Goal: Task Accomplishment & Management: Manage account settings

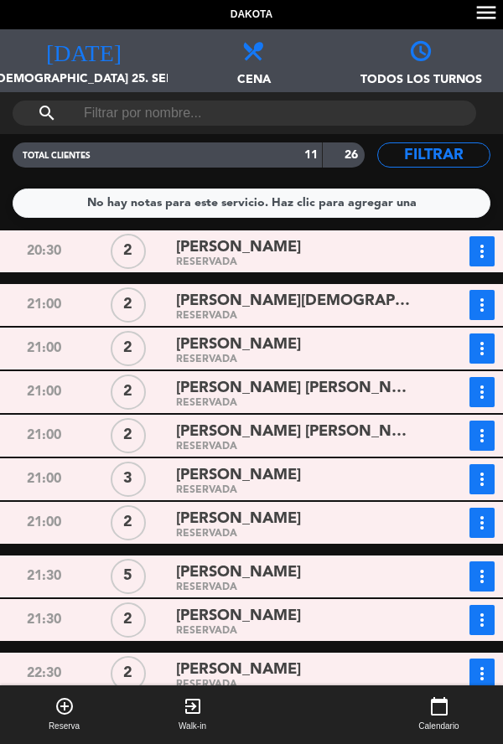
scroll to position [25, 0]
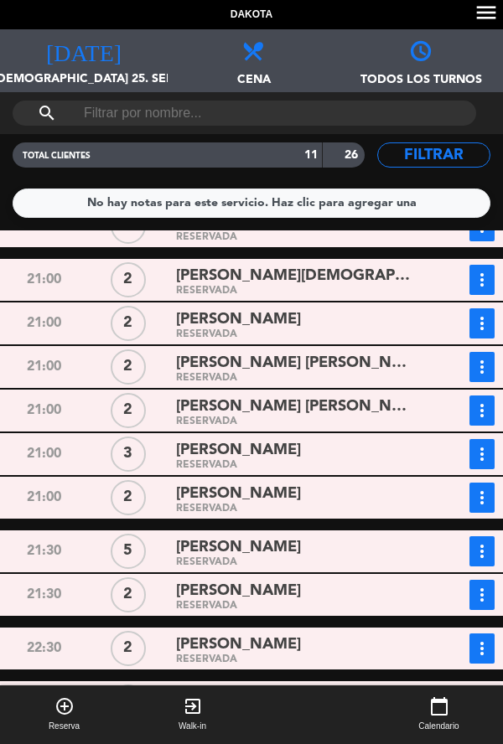
click at [321, 598] on div "[PERSON_NAME]" at bounding box center [296, 591] width 241 height 23
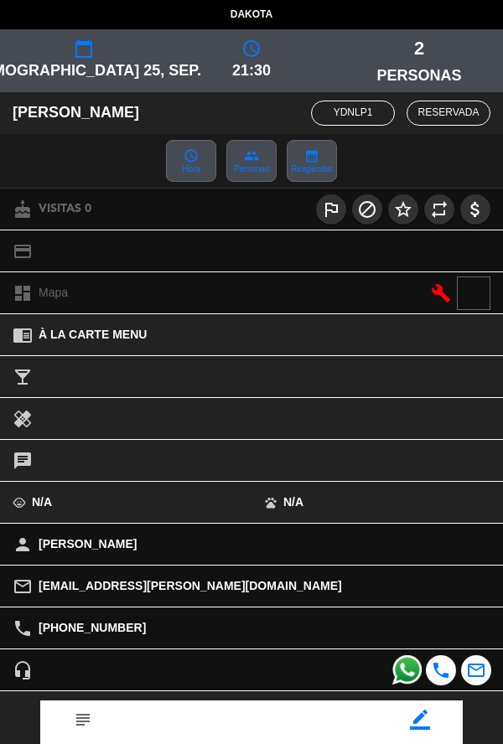
click at [419, 728] on icon "border_color" at bounding box center [420, 720] width 20 height 20
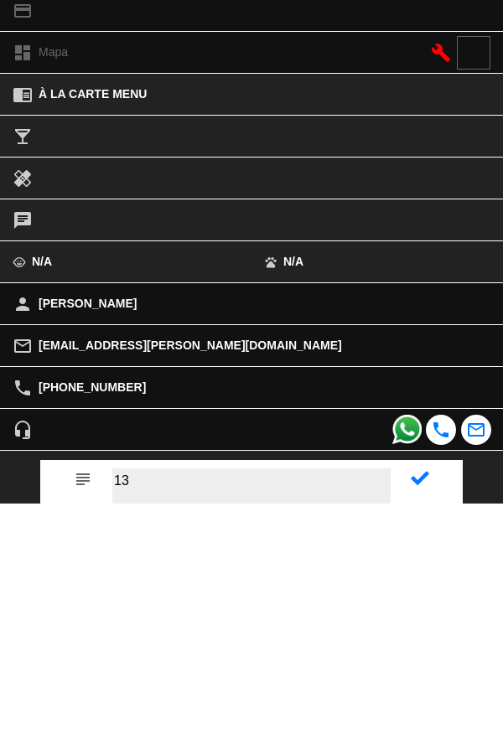
type textarea "13"
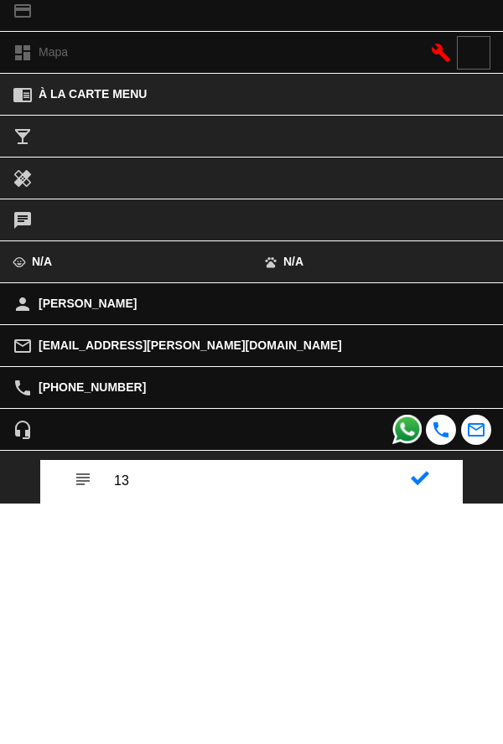
click at [414, 723] on icon at bounding box center [420, 719] width 18 height 18
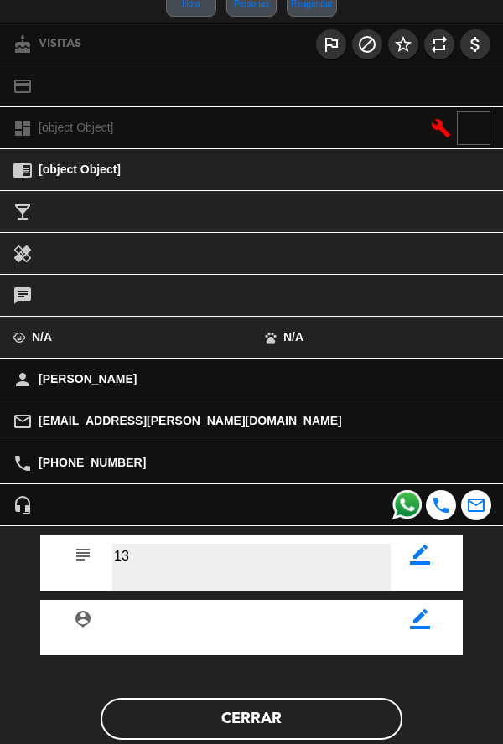
scroll to position [194, 0]
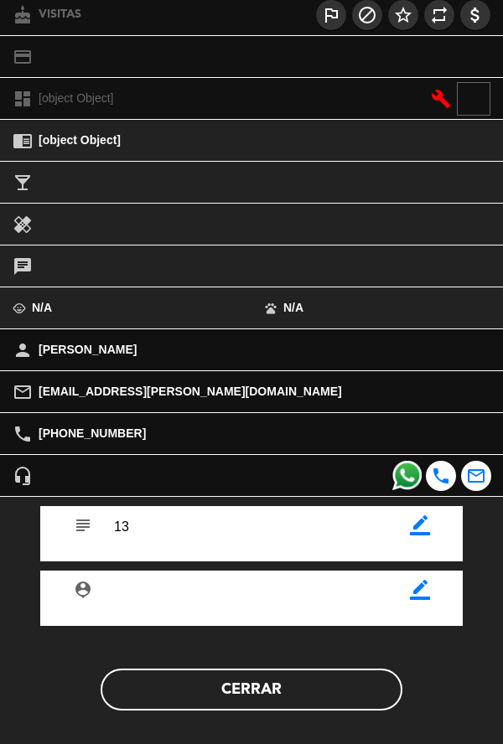
click at [278, 706] on button "Cerrar" at bounding box center [252, 690] width 302 height 42
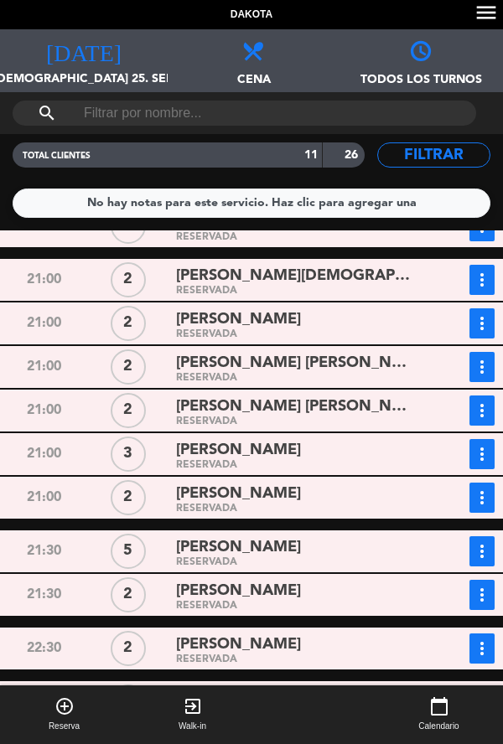
scroll to position [0, 0]
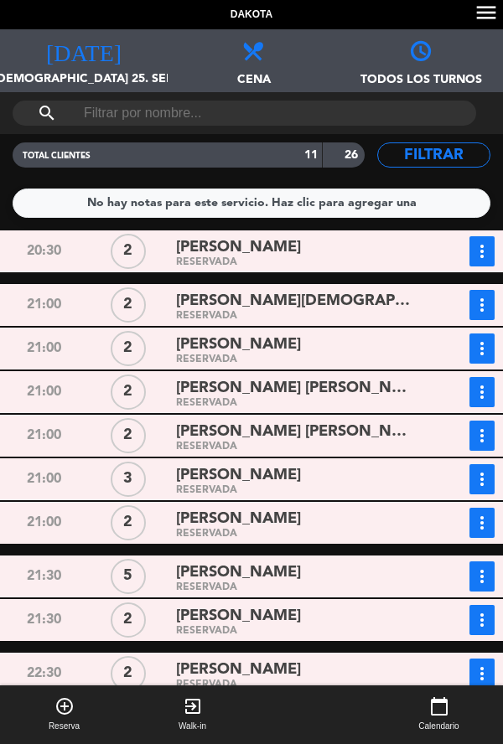
click at [193, 443] on div "RESERVADA" at bounding box center [296, 447] width 241 height 8
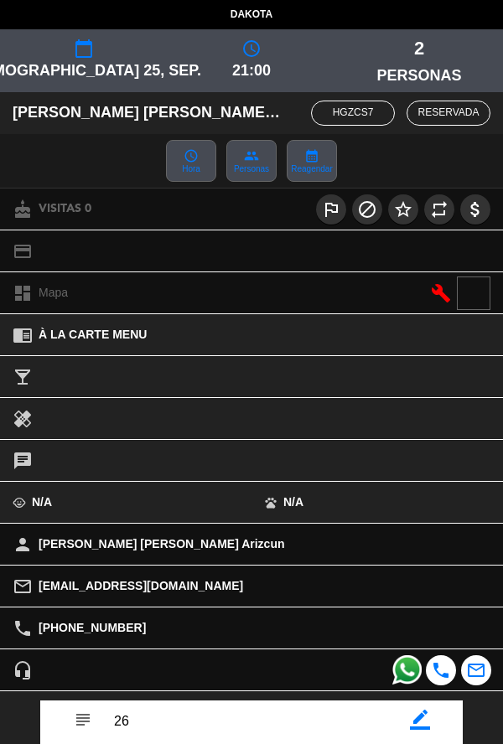
scroll to position [194, 0]
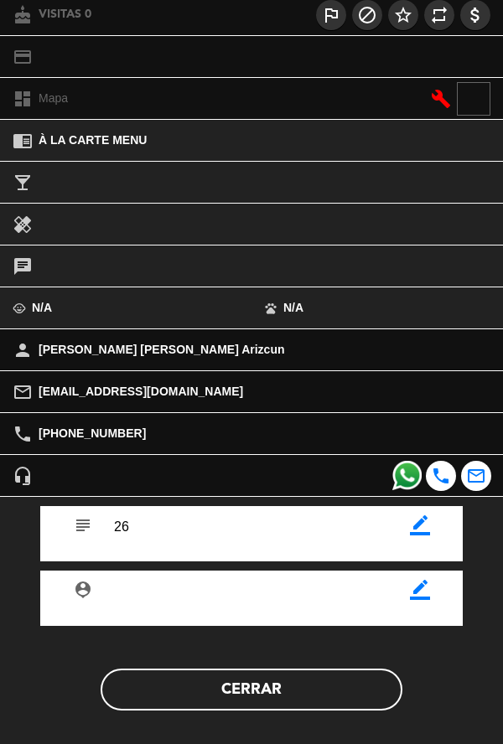
click at [193, 706] on button "Cerrar" at bounding box center [252, 690] width 302 height 42
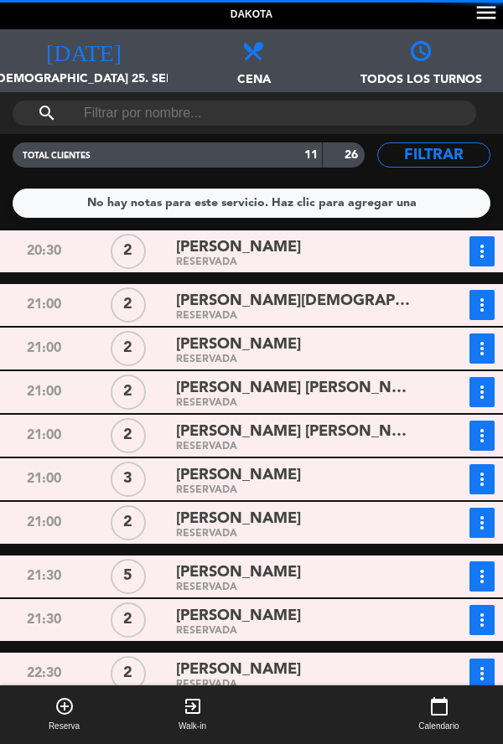
click at [190, 401] on div "RESERVADA" at bounding box center [296, 404] width 241 height 8
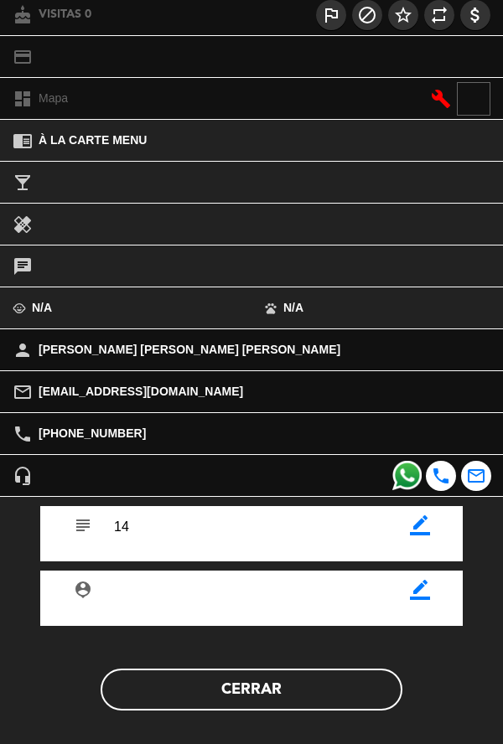
click at [322, 695] on button "Cerrar" at bounding box center [252, 690] width 302 height 42
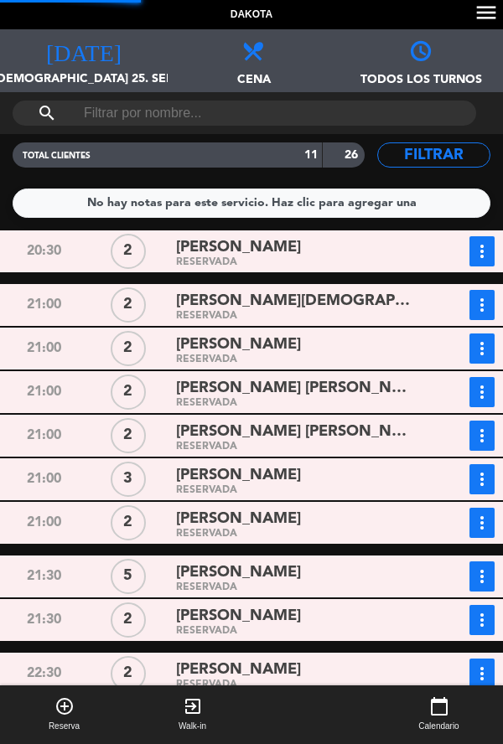
click at [395, 406] on div "RESERVADA" at bounding box center [296, 404] width 241 height 8
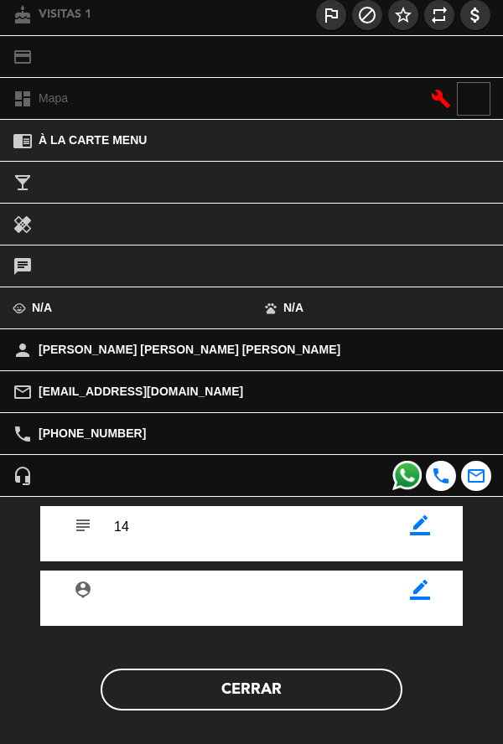
click at [411, 545] on div "subject border_color" at bounding box center [251, 533] width 422 height 55
click at [417, 535] on icon "border_color" at bounding box center [420, 525] width 20 height 20
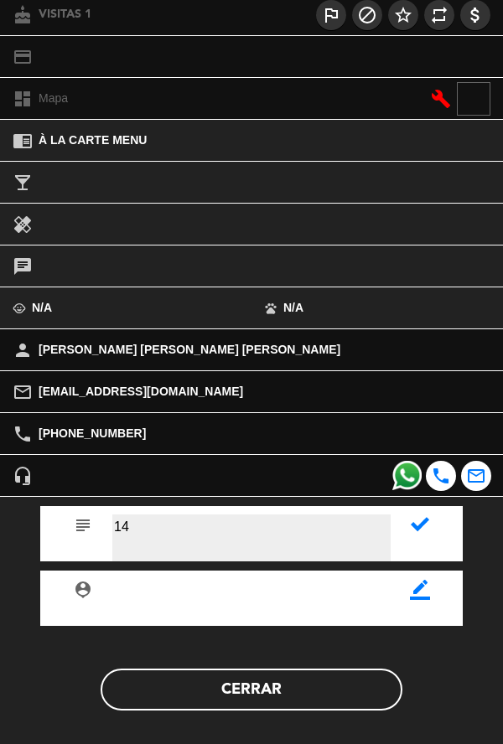
type textarea "1"
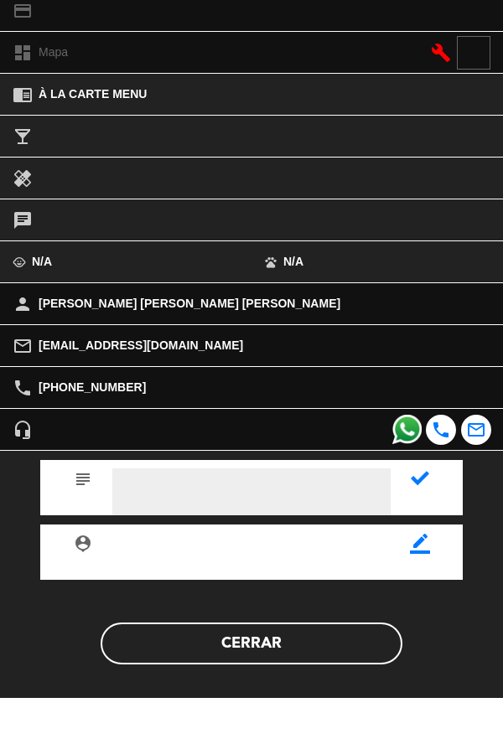
type textarea "2"
type textarea "26"
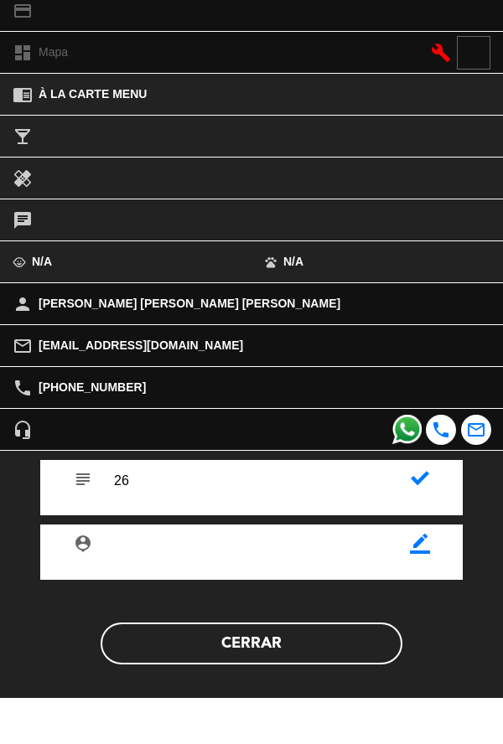
click at [418, 531] on icon at bounding box center [420, 524] width 18 height 18
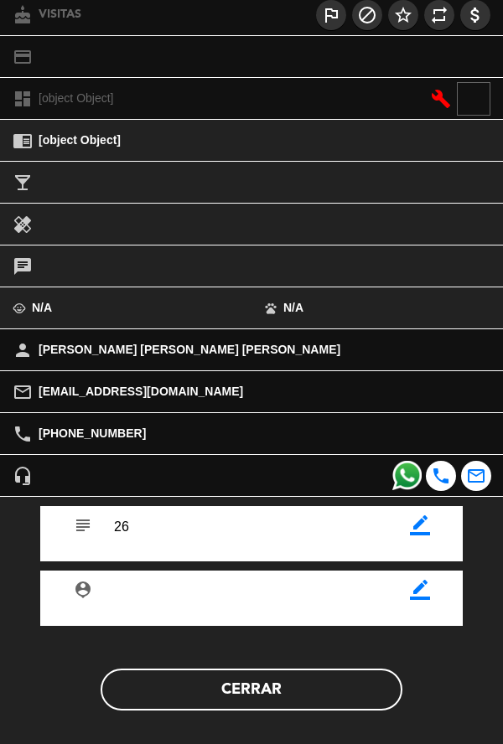
click at [322, 690] on button "Cerrar" at bounding box center [252, 690] width 302 height 42
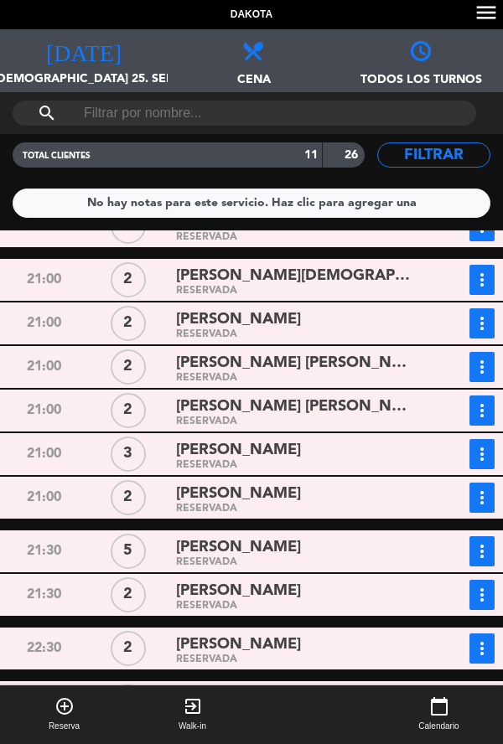
scroll to position [0, 0]
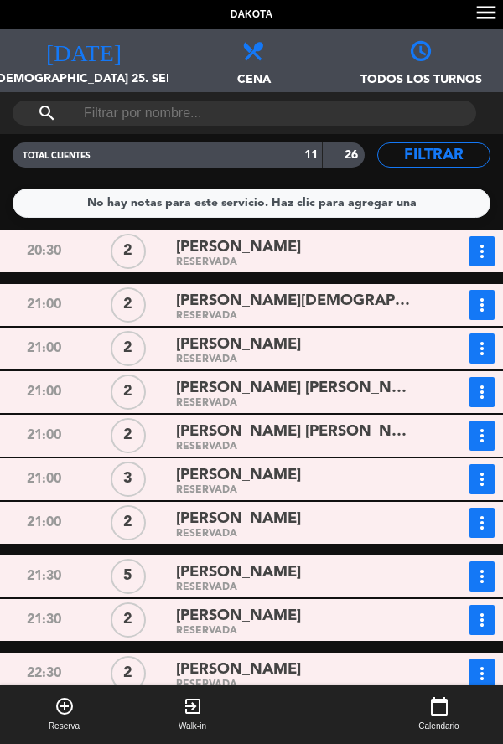
click at [402, 360] on div "RESERVADA" at bounding box center [296, 360] width 241 height 8
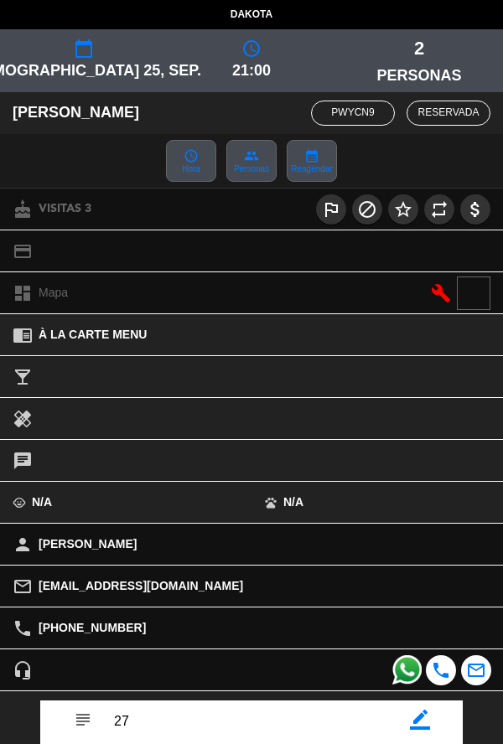
scroll to position [194, 0]
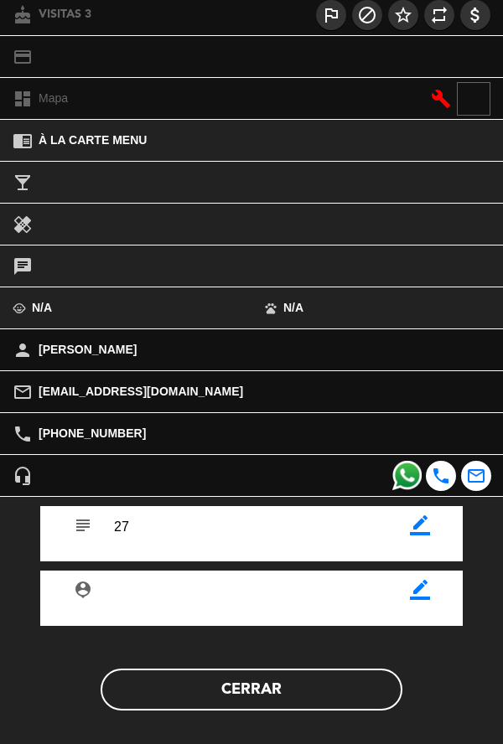
click at [340, 709] on button "Cerrar" at bounding box center [252, 690] width 302 height 42
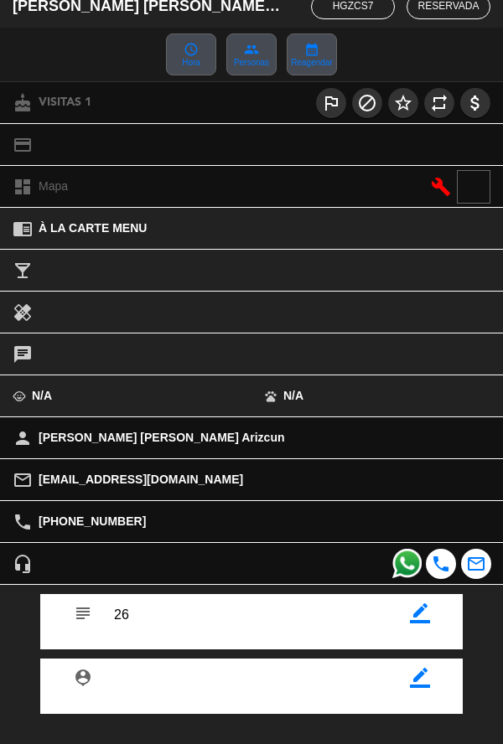
scroll to position [119, 0]
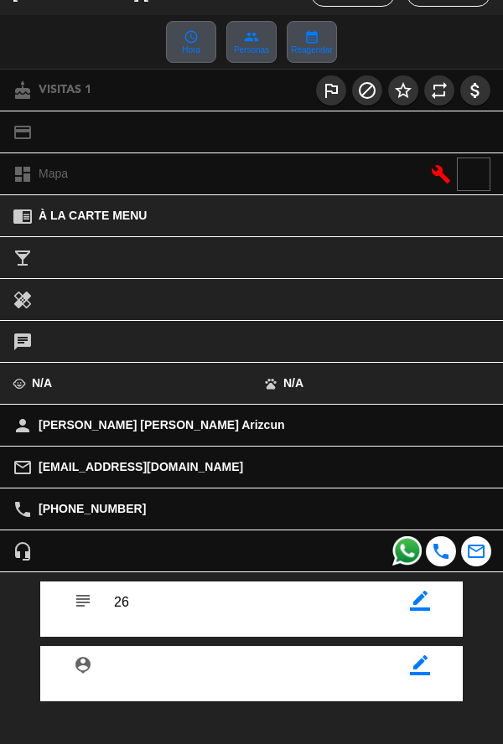
click at [428, 609] on icon "border_color" at bounding box center [420, 601] width 20 height 20
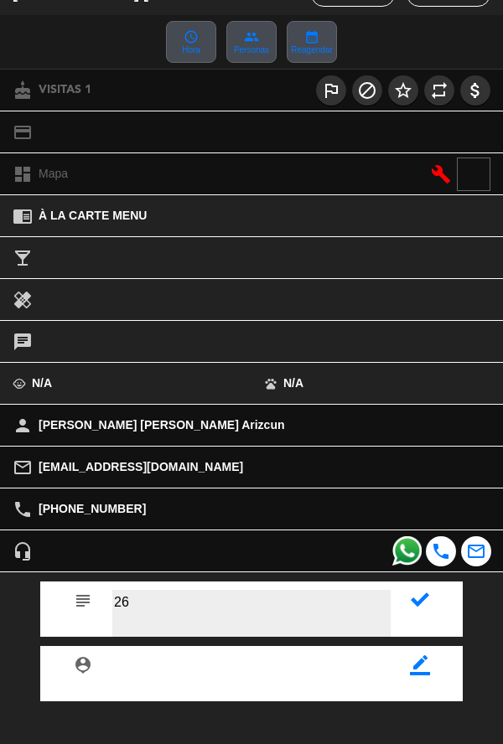
type textarea "2"
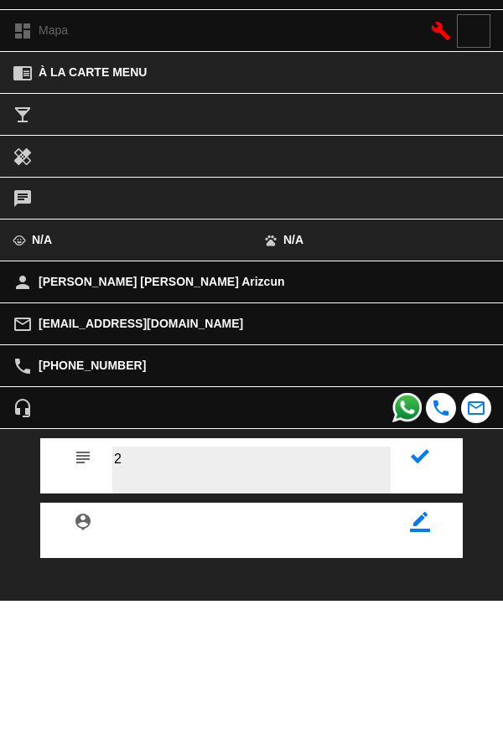
type textarea "2"
type textarea "E"
type textarea "Q"
type textarea "14"
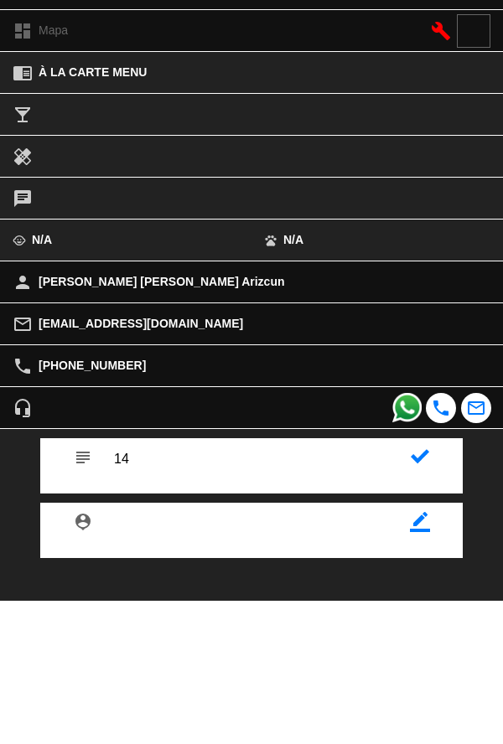
click at [430, 619] on div "subject" at bounding box center [251, 609] width 422 height 55
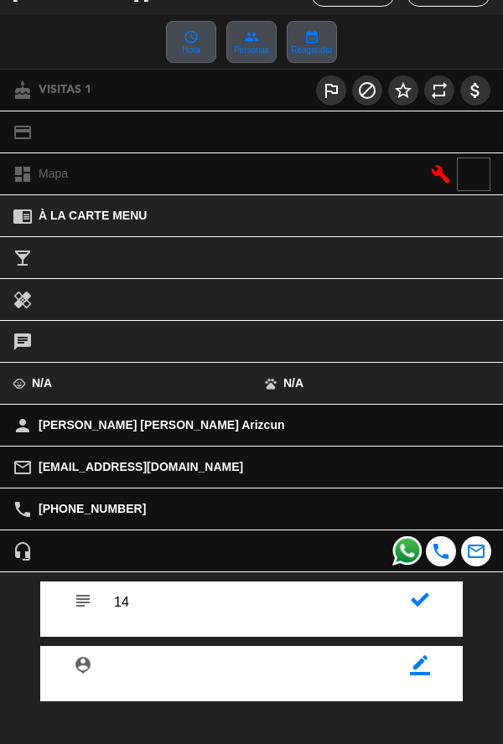
click at [421, 631] on div "subject" at bounding box center [251, 609] width 422 height 55
click at [428, 609] on icon at bounding box center [420, 600] width 18 height 18
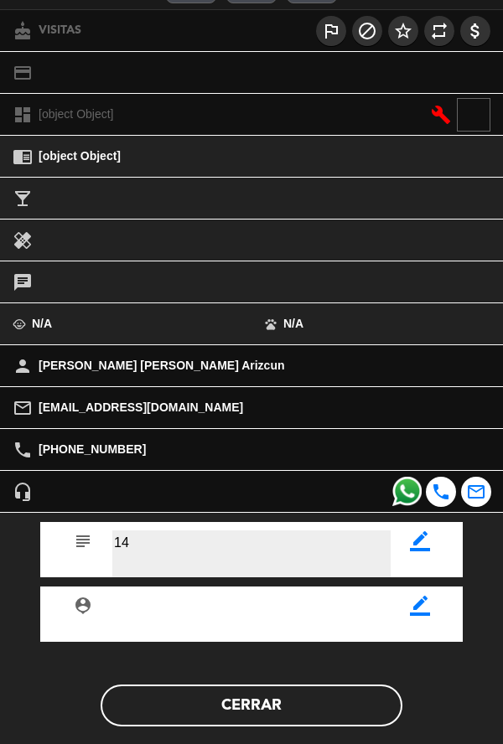
scroll to position [194, 0]
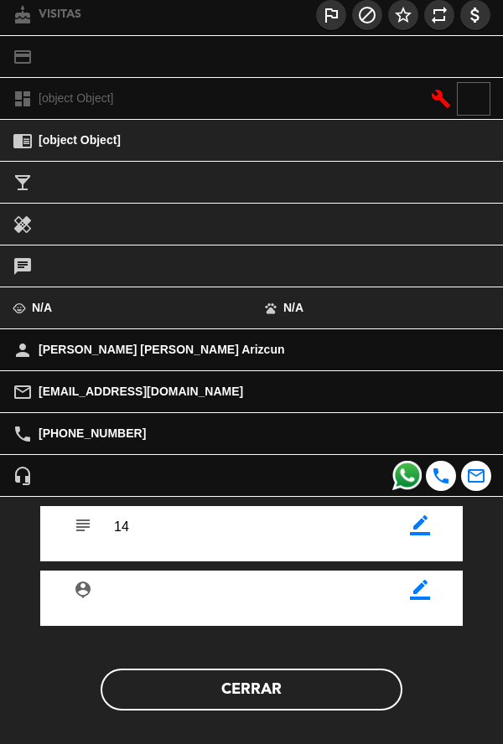
click at [343, 693] on button "Cerrar" at bounding box center [252, 690] width 302 height 42
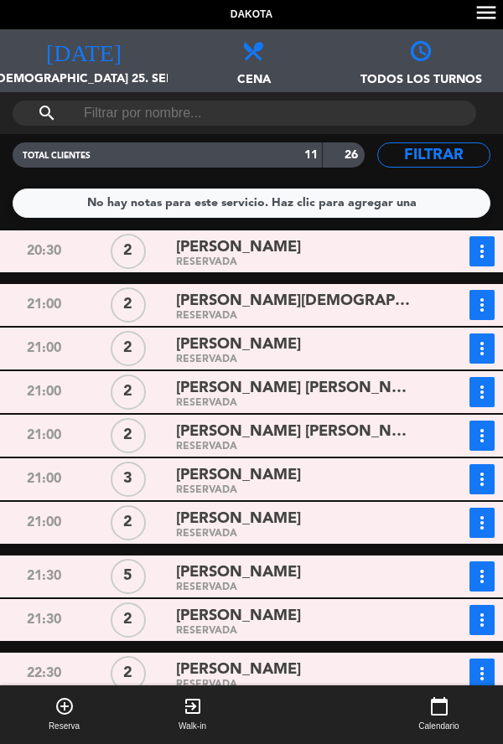
click at [406, 311] on div "[PERSON_NAME][DEMOGRAPHIC_DATA]" at bounding box center [296, 301] width 241 height 23
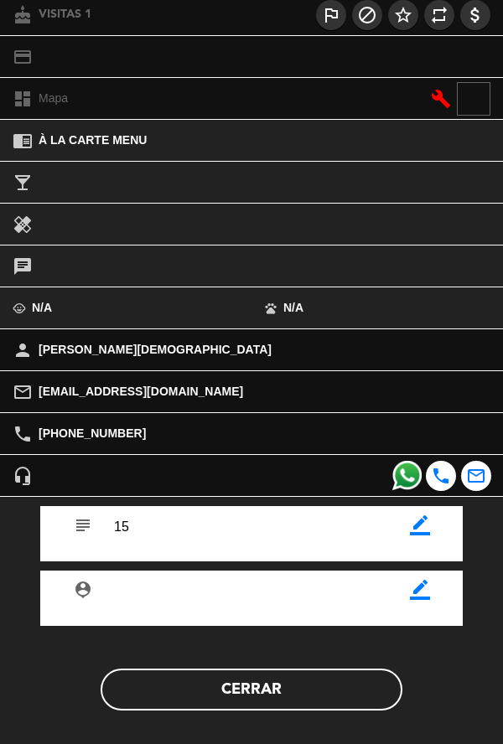
click at [316, 705] on button "Cerrar" at bounding box center [252, 690] width 302 height 42
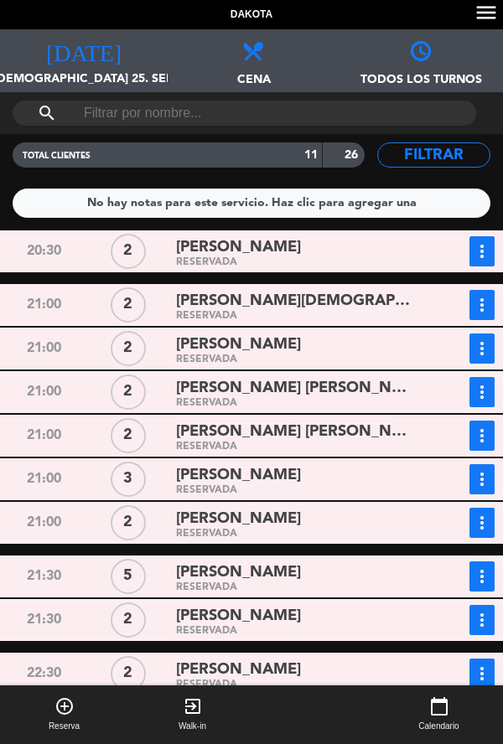
click at [389, 449] on div "RESERVADA" at bounding box center [296, 447] width 241 height 8
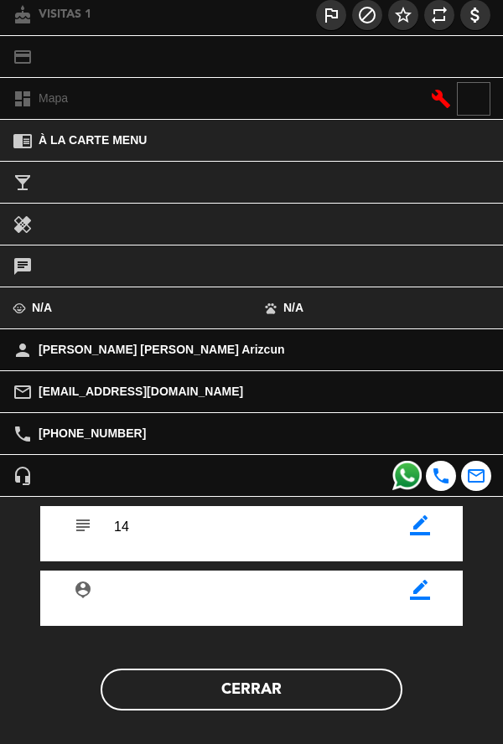
click at [312, 695] on button "Cerrar" at bounding box center [252, 690] width 302 height 42
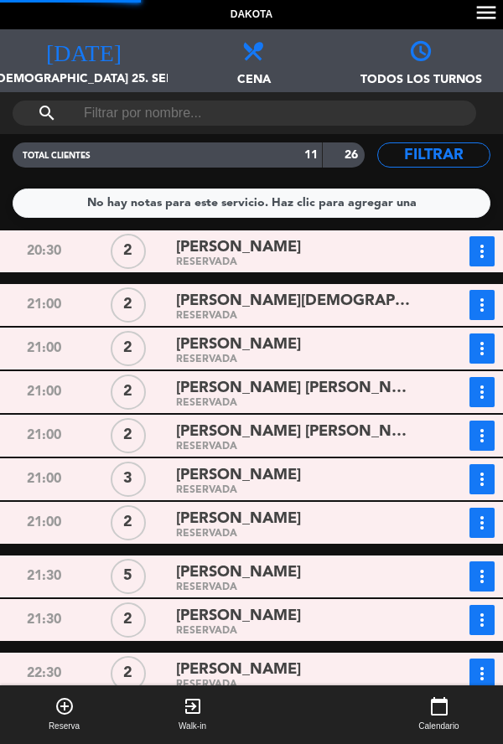
scroll to position [25, 0]
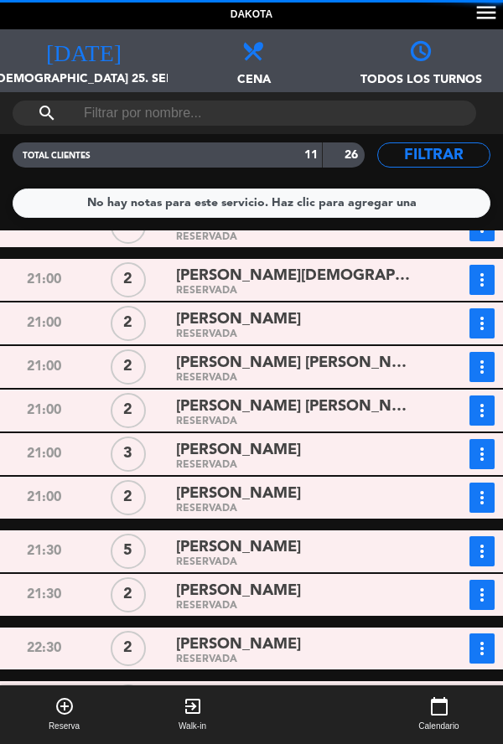
click at [341, 607] on div "RESERVADA" at bounding box center [296, 606] width 241 height 8
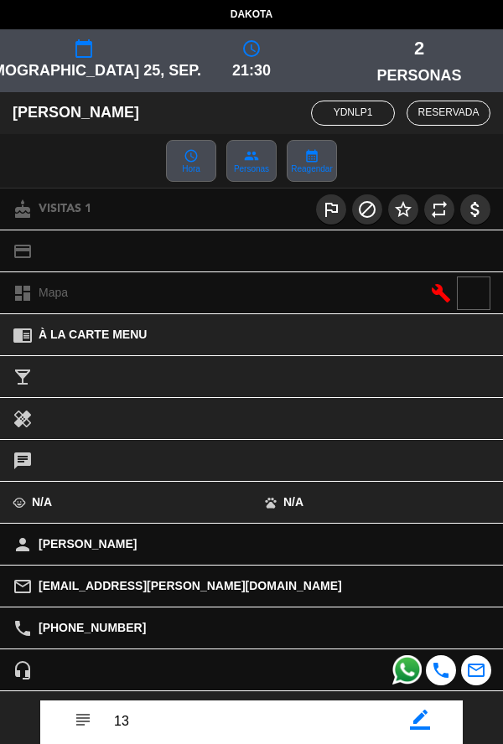
scroll to position [194, 0]
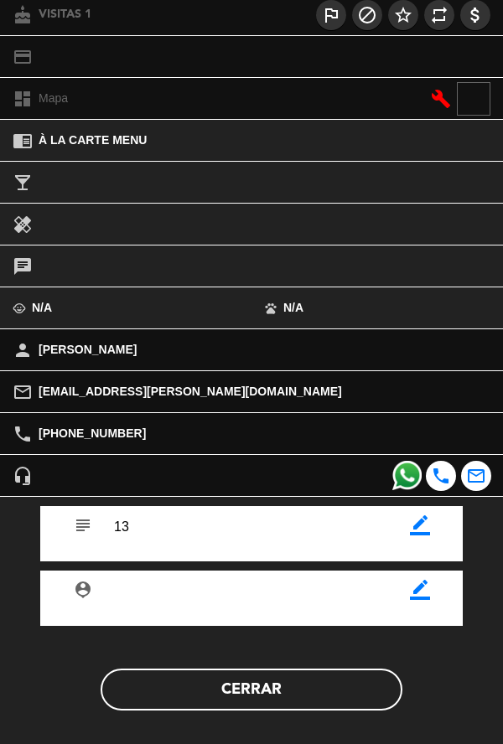
click at [359, 706] on button "Cerrar" at bounding box center [252, 690] width 302 height 42
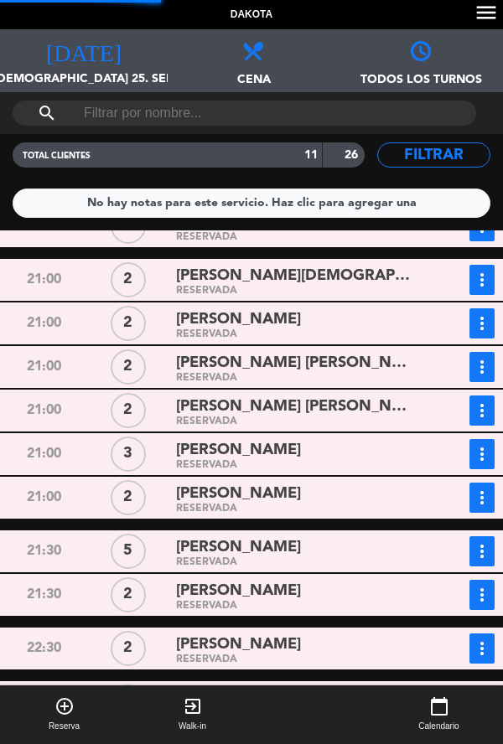
click at [336, 636] on div "[PERSON_NAME]" at bounding box center [296, 644] width 241 height 23
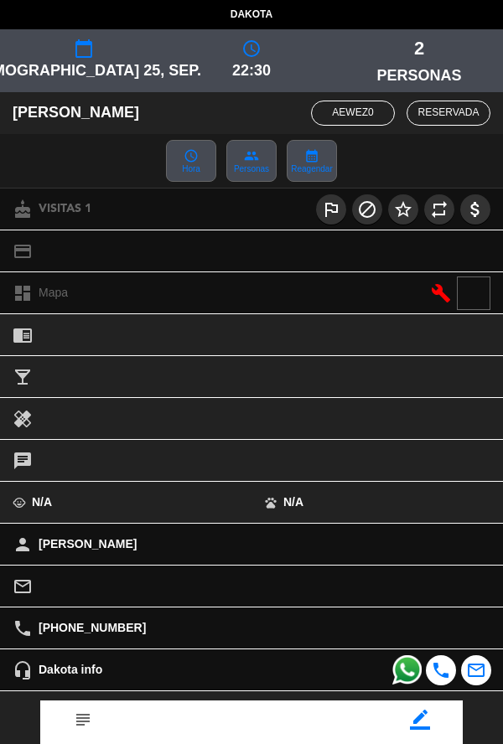
scroll to position [99, 0]
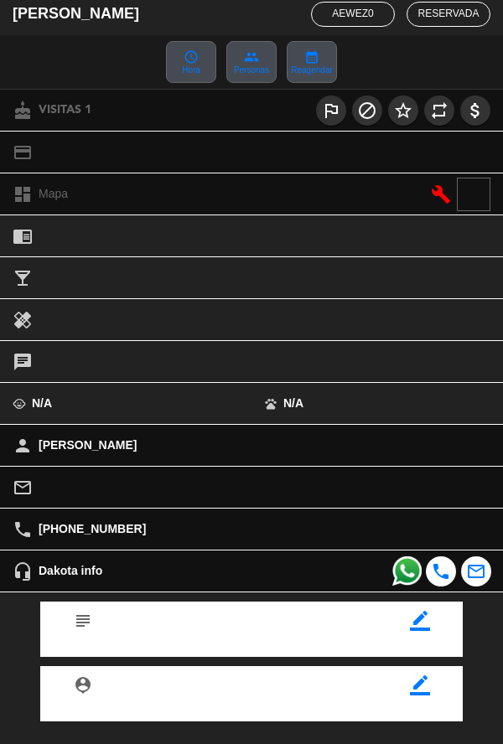
click at [430, 627] on div "border_color" at bounding box center [419, 614] width 59 height 25
click at [427, 629] on icon "border_color" at bounding box center [420, 621] width 20 height 20
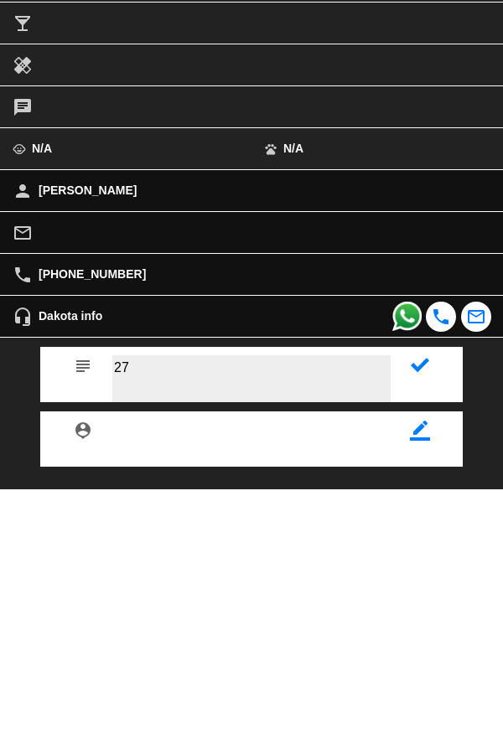
type textarea "27"
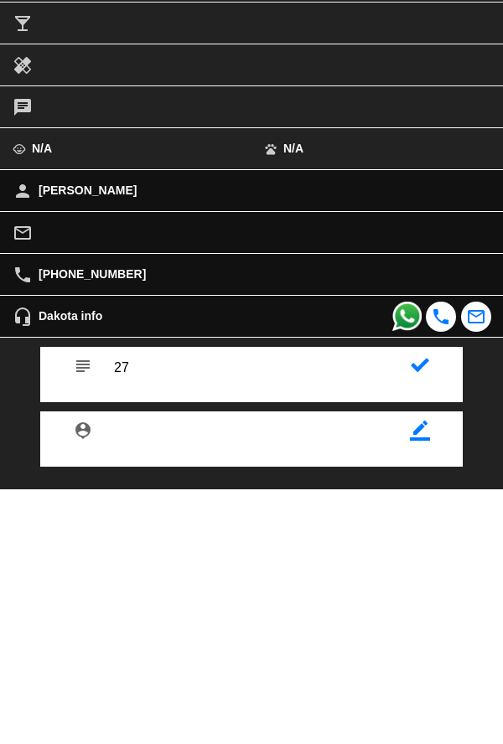
click at [428, 628] on icon at bounding box center [420, 620] width 18 height 18
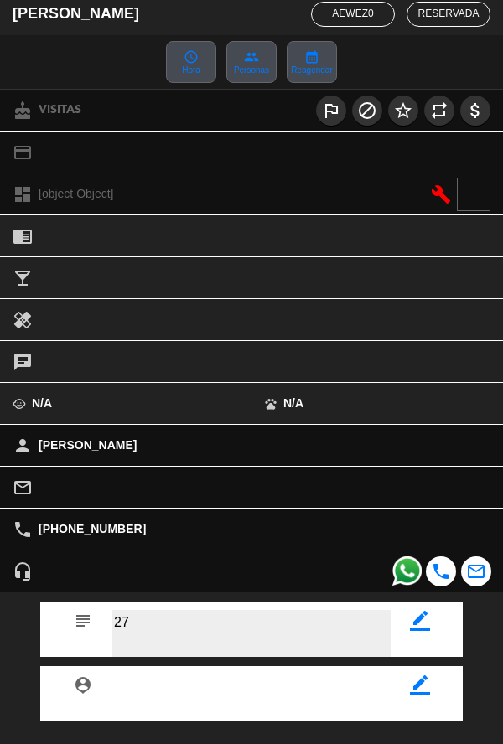
scroll to position [194, 0]
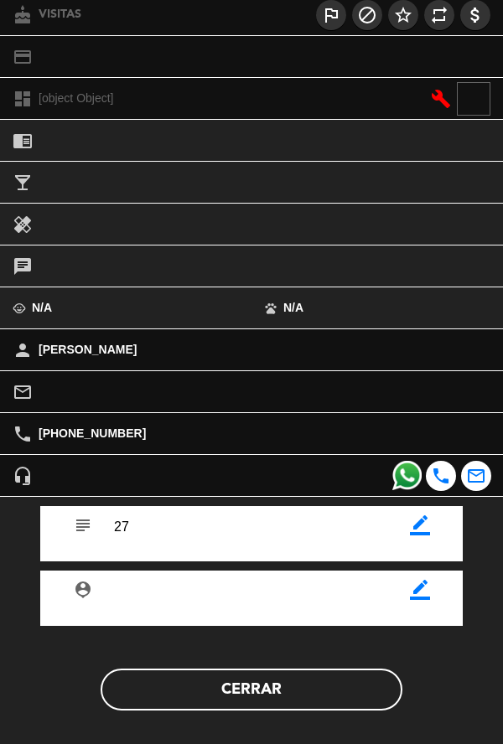
click at [344, 706] on button "Cerrar" at bounding box center [252, 690] width 302 height 42
click at [324, 721] on div "subject border_color person_pin border_color Cerrar" at bounding box center [251, 621] width 528 height 249
click at [322, 707] on button "Cerrar" at bounding box center [252, 690] width 302 height 42
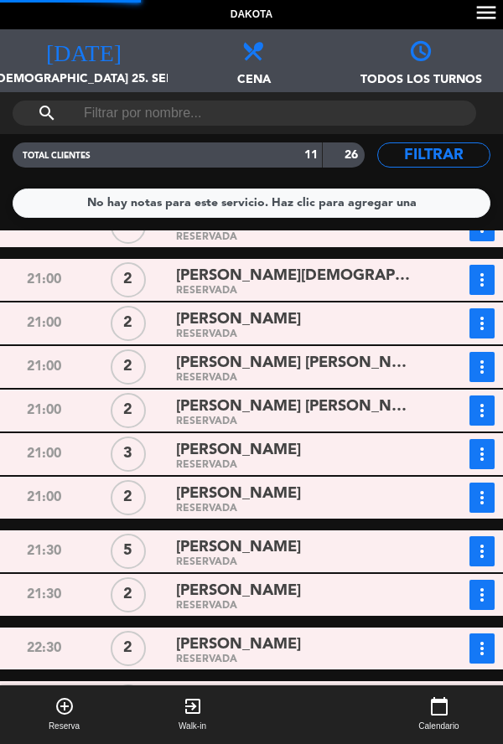
click at [361, 509] on div "RESERVADA" at bounding box center [296, 509] width 241 height 8
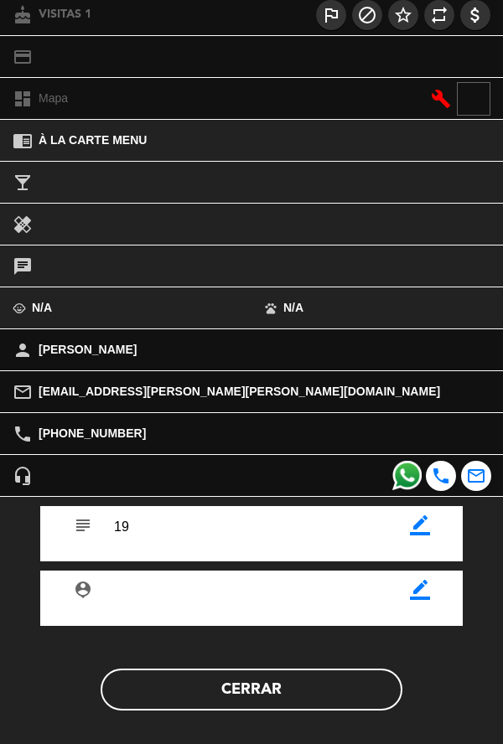
click at [418, 533] on icon "border_color" at bounding box center [420, 525] width 20 height 20
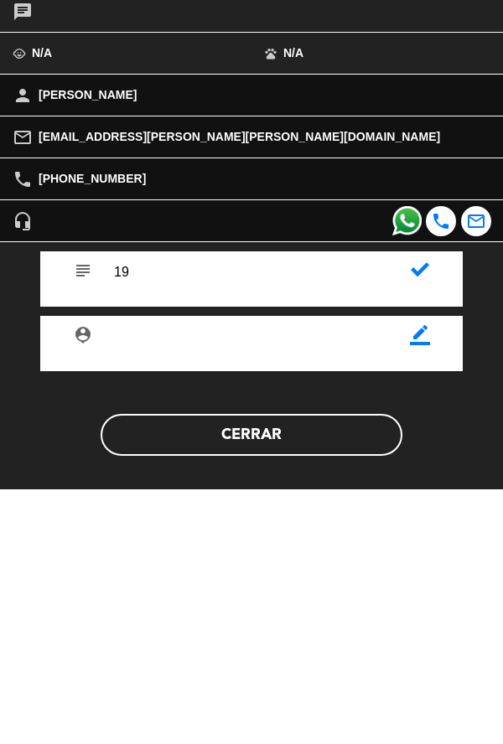
click at [354, 706] on button "Cerrar" at bounding box center [252, 690] width 302 height 42
